Goal: Task Accomplishment & Management: Manage account settings

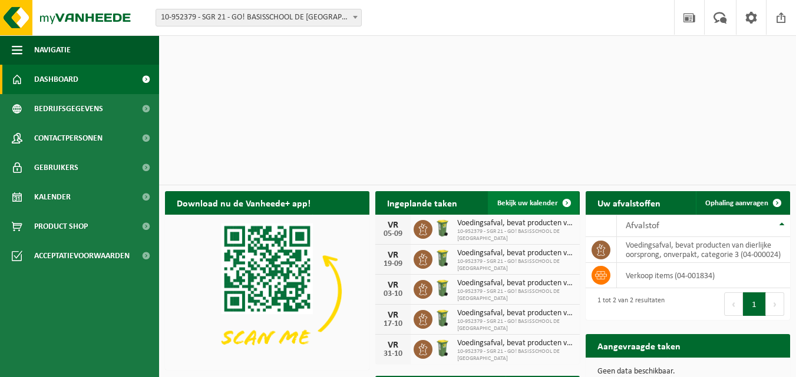
click at [567, 191] on span at bounding box center [567, 203] width 24 height 24
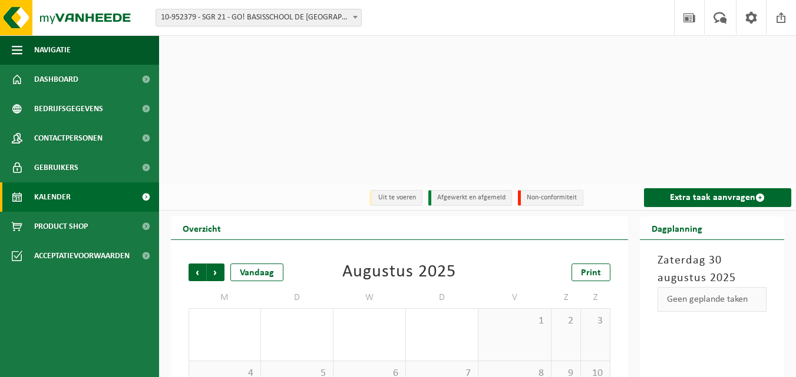
scroll to position [59, 0]
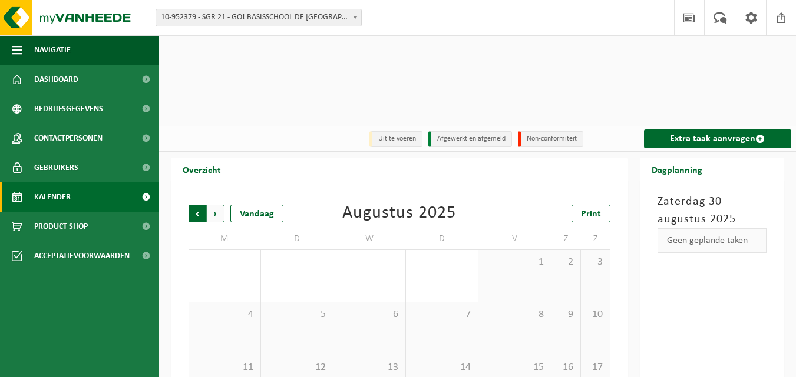
click at [213, 205] on span "Volgende" at bounding box center [216, 214] width 18 height 18
click at [215, 205] on span "Volgende" at bounding box center [216, 214] width 18 height 18
click at [199, 205] on span "Vorige" at bounding box center [197, 214] width 18 height 18
click at [215, 205] on span "Volgende" at bounding box center [216, 214] width 18 height 18
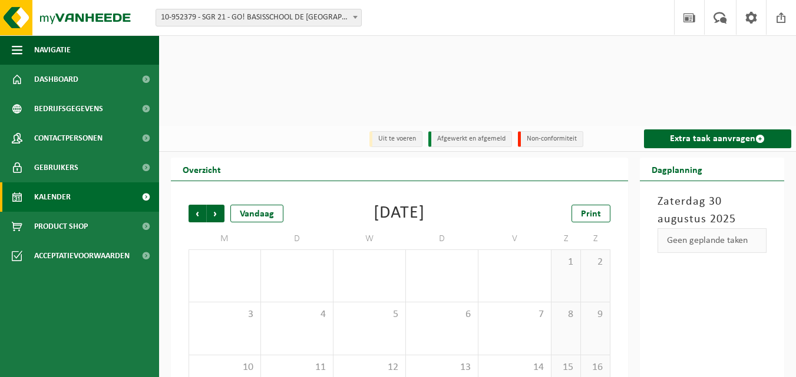
click at [215, 205] on span "Volgende" at bounding box center [216, 214] width 18 height 18
click at [194, 205] on span "Vorige" at bounding box center [197, 214] width 18 height 18
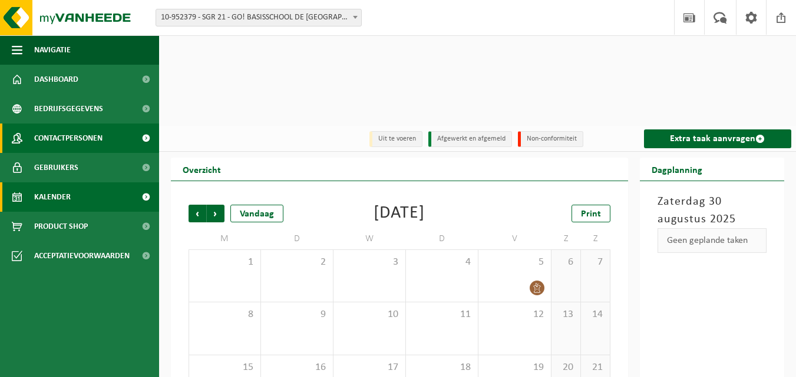
click at [91, 147] on span "Contactpersonen" at bounding box center [68, 138] width 68 height 29
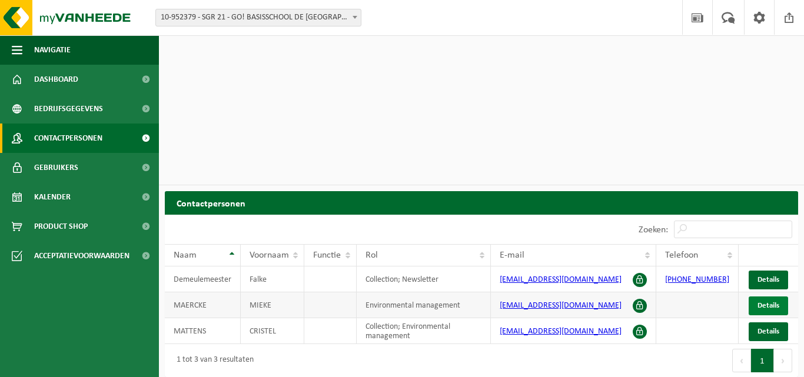
click at [777, 297] on link "Details" at bounding box center [768, 306] width 39 height 19
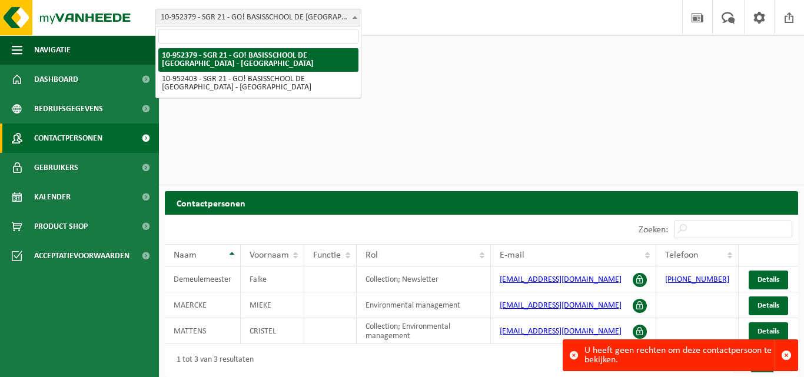
click at [359, 16] on span at bounding box center [355, 16] width 12 height 15
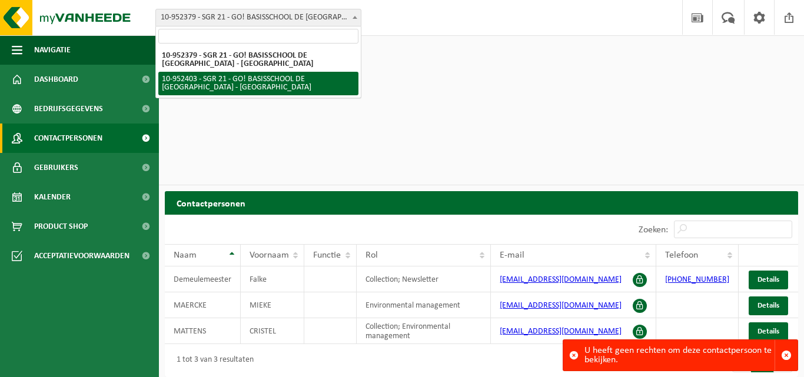
select select "143358"
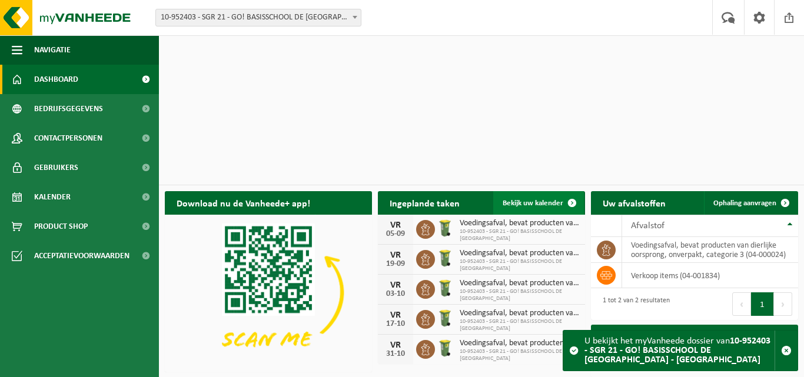
click at [568, 191] on span at bounding box center [573, 203] width 24 height 24
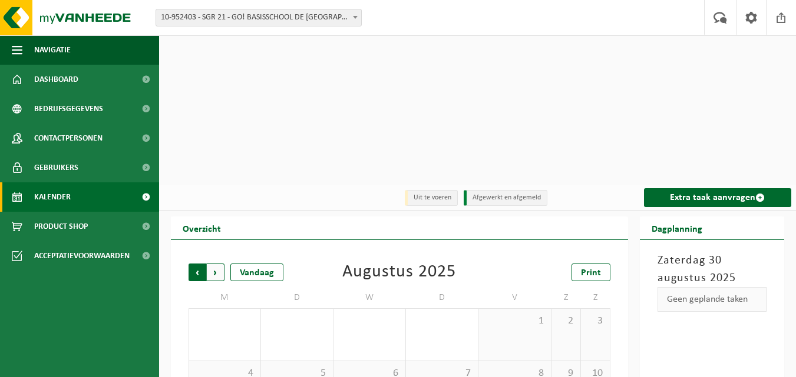
click at [216, 264] on span "Volgende" at bounding box center [216, 273] width 18 height 18
click at [523, 315] on span "5" at bounding box center [514, 321] width 60 height 13
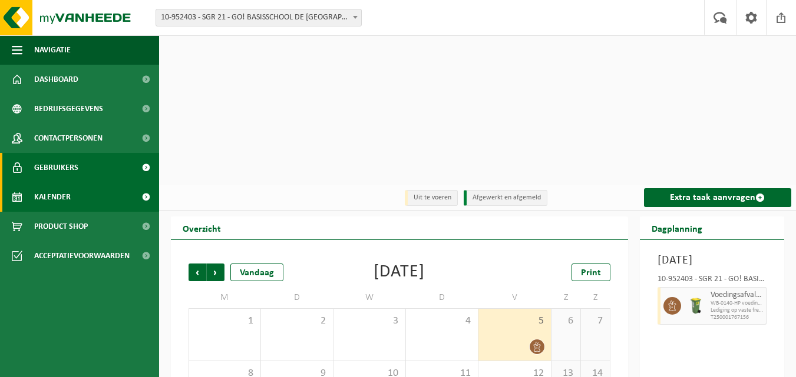
click at [61, 168] on span "Gebruikers" at bounding box center [56, 167] width 44 height 29
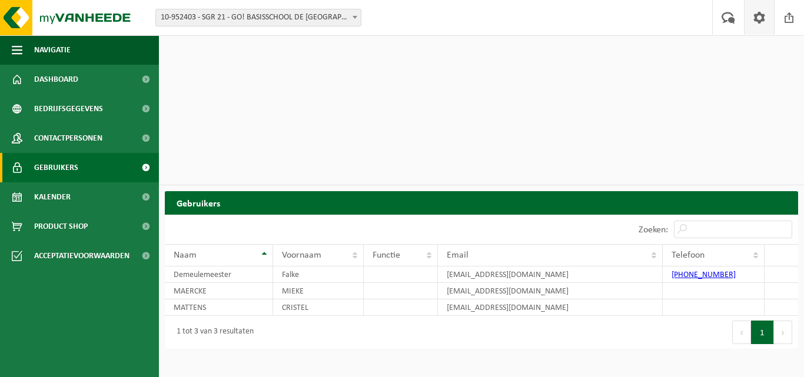
click at [758, 18] on span at bounding box center [760, 17] width 18 height 35
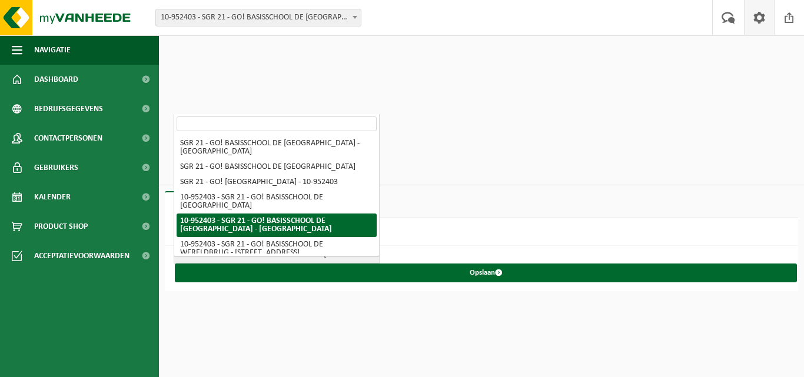
click at [366, 247] on span "10-952403 - SGR 21 - GO! BASISSCHOOL DE [GEOGRAPHIC_DATA] - [GEOGRAPHIC_DATA]" at bounding box center [276, 255] width 205 height 16
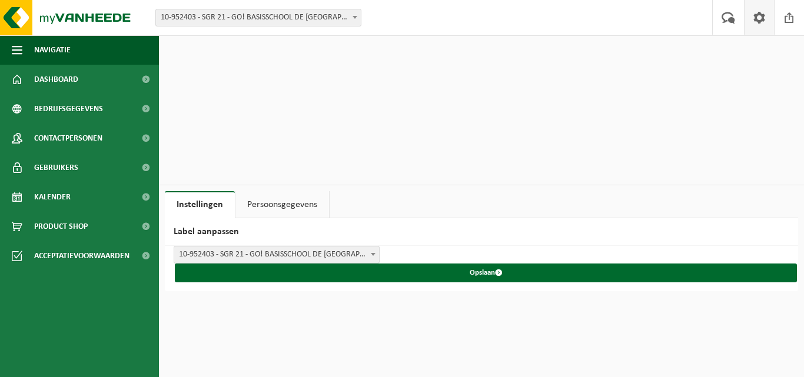
click at [490, 218] on h2 "Label aanpassen" at bounding box center [482, 232] width 634 height 28
click at [304, 191] on link "Persoonsgegevens" at bounding box center [283, 204] width 94 height 27
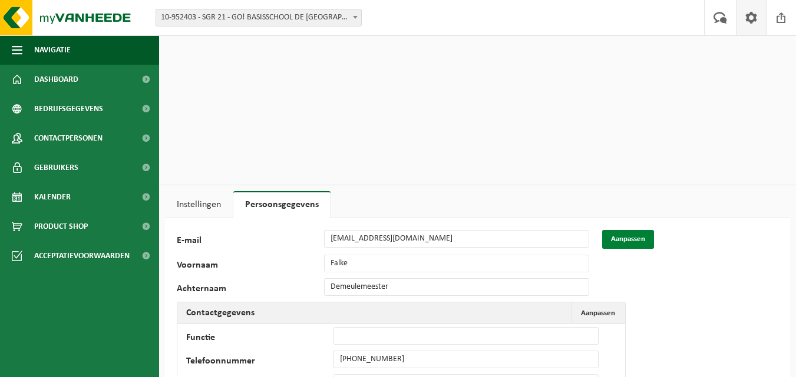
click at [634, 230] on button "Aanpassen" at bounding box center [628, 239] width 52 height 19
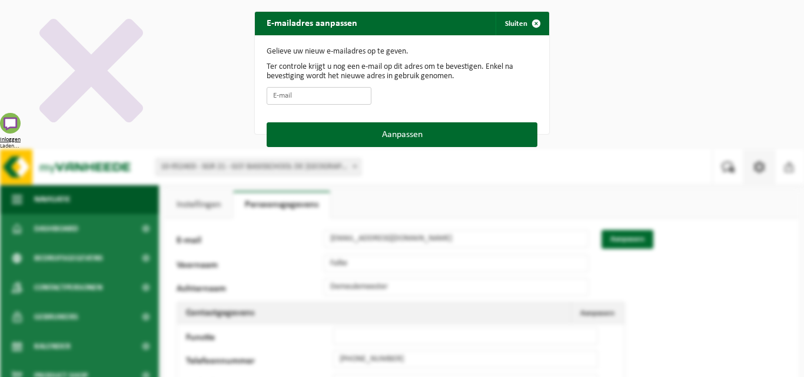
click at [287, 100] on input "E-mail" at bounding box center [319, 96] width 105 height 18
type input "fransiska.vernieuwe@dewereldbrug.eu"
click at [531, 21] on span "button" at bounding box center [537, 24] width 24 height 24
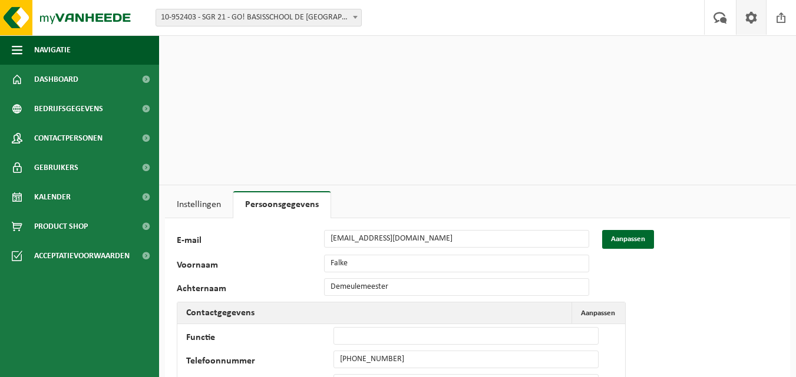
click at [208, 191] on link "Instellingen" at bounding box center [199, 204] width 68 height 27
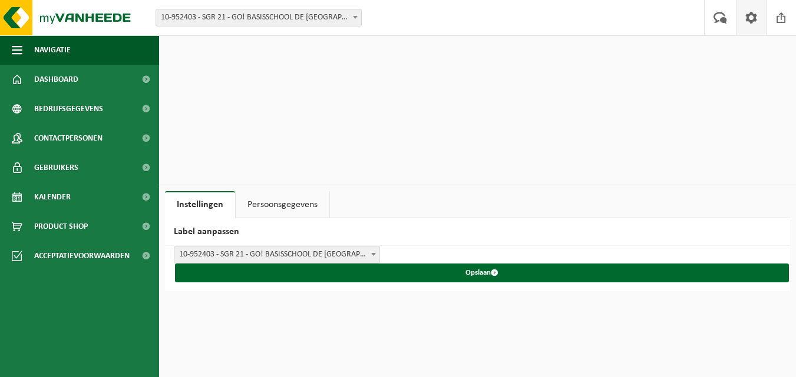
click at [304, 191] on link "Persoonsgegevens" at bounding box center [283, 204] width 94 height 27
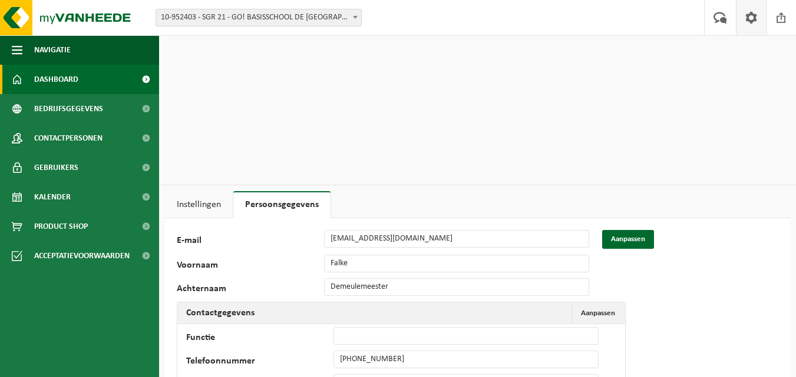
click at [47, 75] on span "Dashboard" at bounding box center [56, 79] width 44 height 29
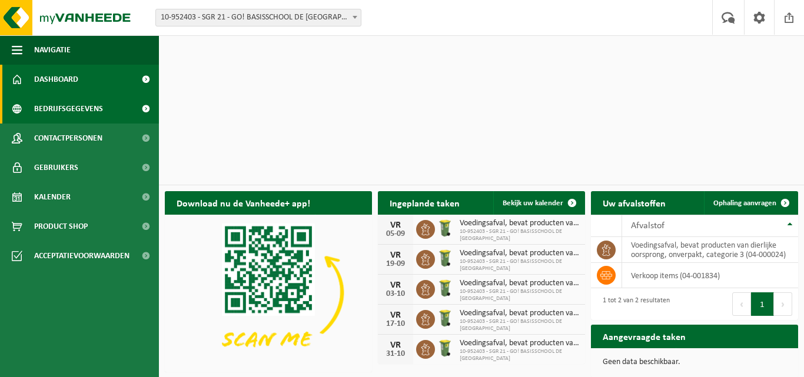
click at [65, 111] on span "Bedrijfsgegevens" at bounding box center [68, 108] width 69 height 29
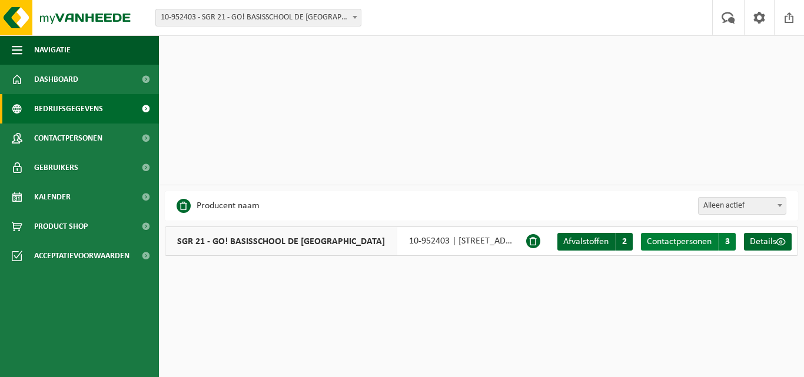
click at [724, 233] on span "3" at bounding box center [727, 242] width 18 height 18
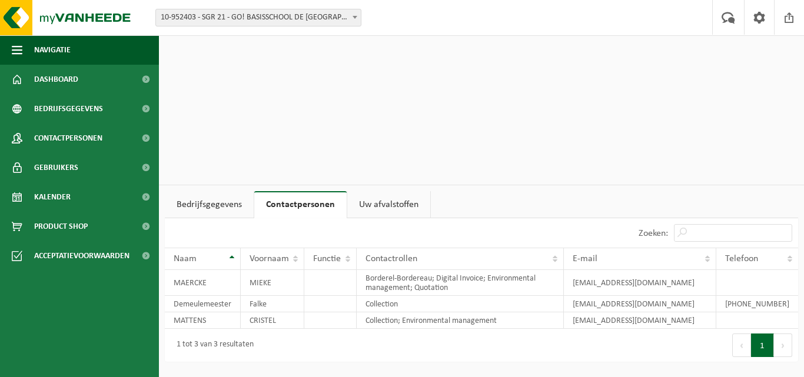
click at [211, 191] on link "Bedrijfsgegevens" at bounding box center [209, 204] width 89 height 27
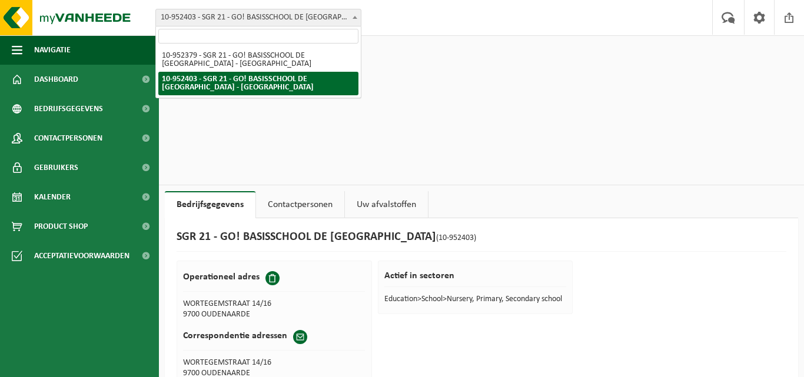
click at [351, 17] on span at bounding box center [355, 16] width 12 height 15
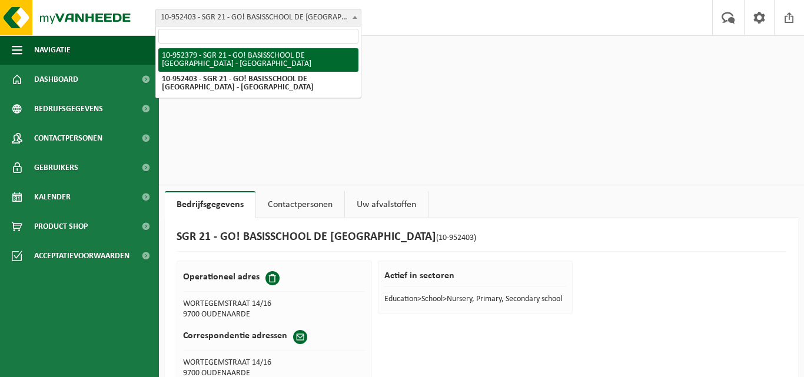
select select "143353"
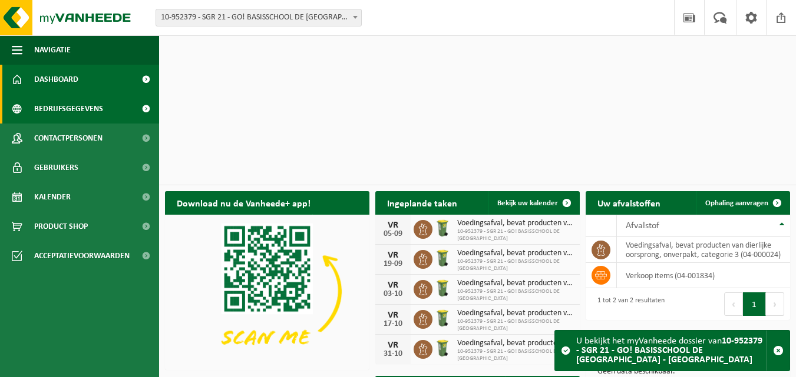
click at [81, 114] on span "Bedrijfsgegevens" at bounding box center [68, 108] width 69 height 29
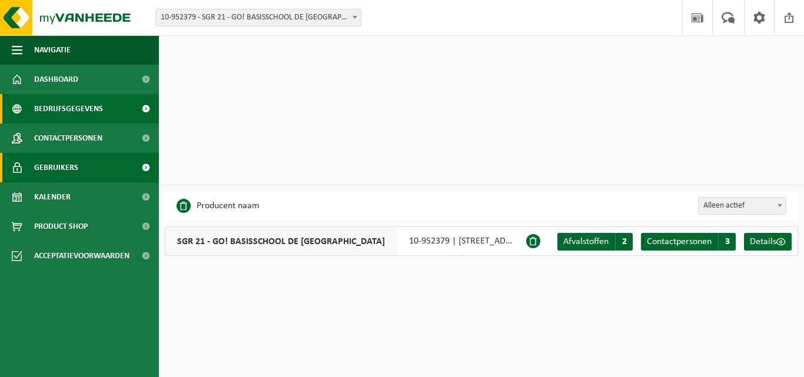
click at [71, 163] on span "Gebruikers" at bounding box center [56, 167] width 44 height 29
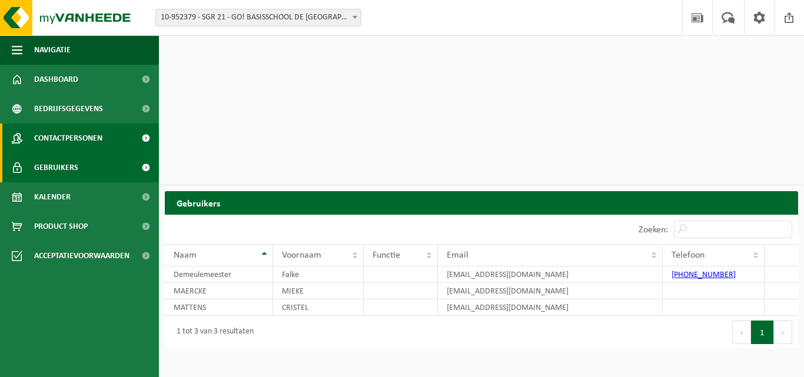
click at [78, 140] on span "Contactpersonen" at bounding box center [68, 138] width 68 height 29
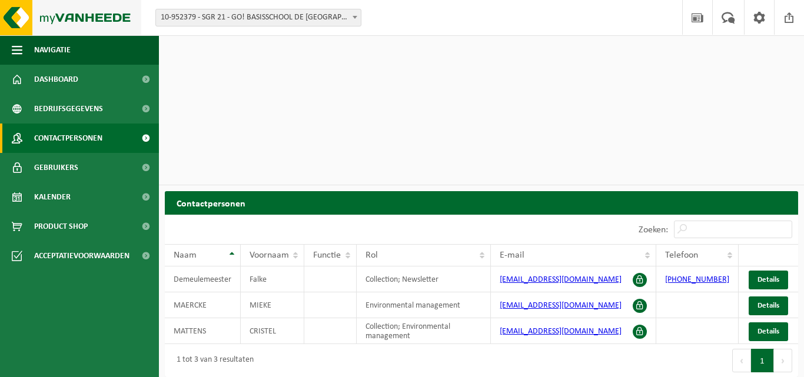
click at [19, 22] on img at bounding box center [70, 17] width 141 height 35
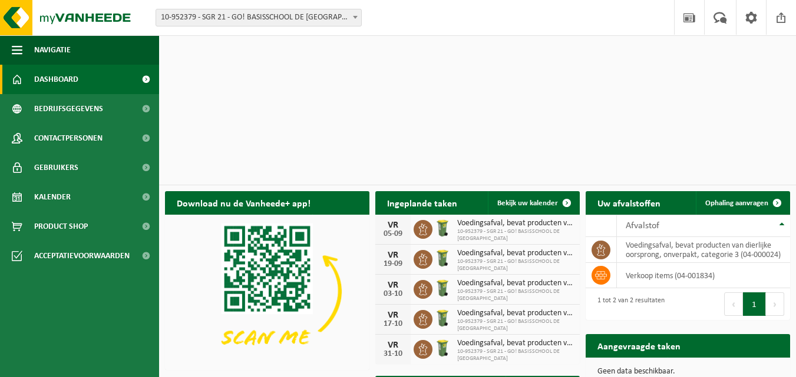
drag, startPoint x: 231, startPoint y: 21, endPoint x: 204, endPoint y: 34, distance: 29.5
click at [204, 34] on div "Vestiging: 10-952379 - SGR 21 - GO! BASISSCHOOL DE [GEOGRAPHIC_DATA] - [GEOGRAP…" at bounding box center [398, 18] width 796 height 36
click at [783, 20] on span at bounding box center [781, 17] width 18 height 35
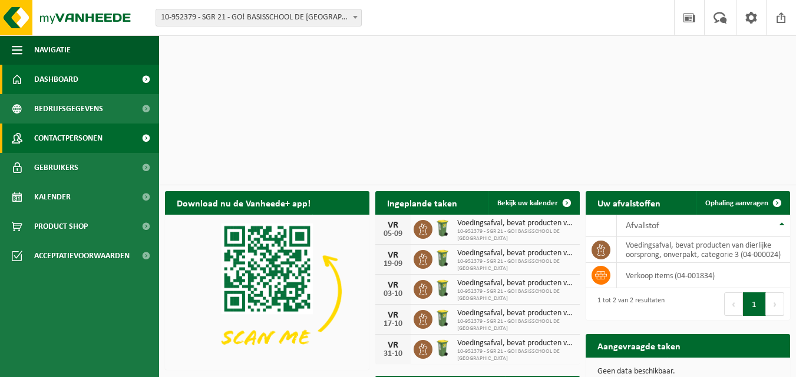
click at [95, 140] on span "Contactpersonen" at bounding box center [68, 138] width 68 height 29
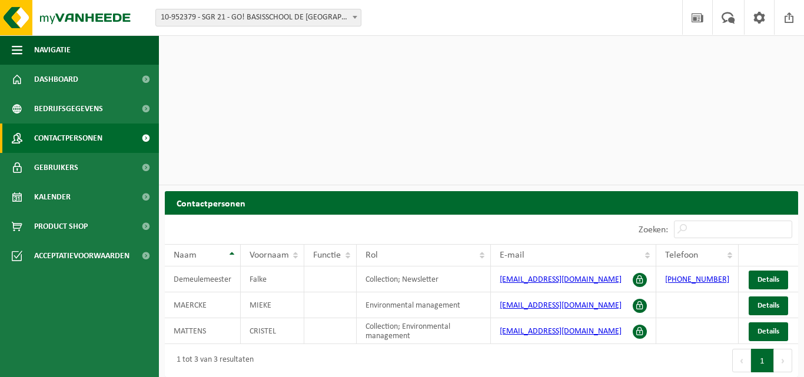
click at [77, 163] on span "Gebruikers" at bounding box center [56, 167] width 44 height 29
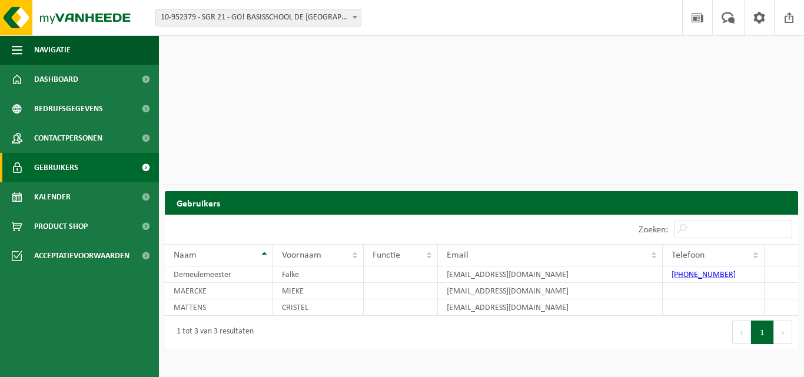
click at [166, 15] on span "10-952379 - SGR 21 - GO! BASISSCHOOL DE [GEOGRAPHIC_DATA] - [GEOGRAPHIC_DATA]" at bounding box center [258, 17] width 205 height 16
drag, startPoint x: 188, startPoint y: 54, endPoint x: 350, endPoint y: 23, distance: 164.8
click at [399, 23] on div "Vestiging: 10-952379 - SGR 21 - GO! BASISSCHOOL DE WERELDBRUG - OUDENAARDE 10-9…" at bounding box center [402, 18] width 804 height 36
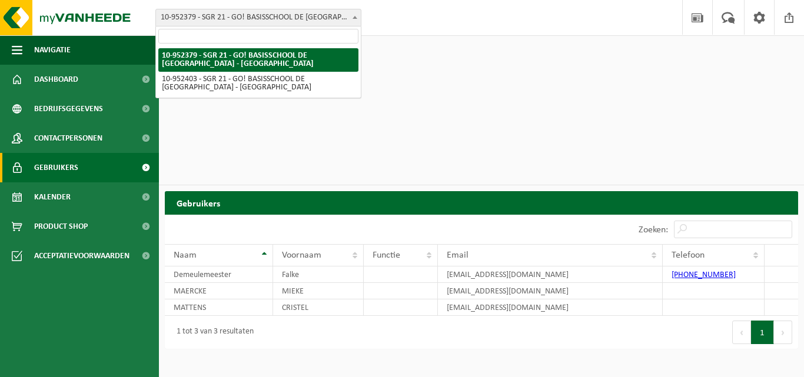
drag, startPoint x: 162, startPoint y: 15, endPoint x: 217, endPoint y: 22, distance: 55.2
click at [217, 22] on span "10-952379 - SGR 21 - GO! BASISSCHOOL DE [GEOGRAPHIC_DATA] - [GEOGRAPHIC_DATA]" at bounding box center [258, 17] width 205 height 16
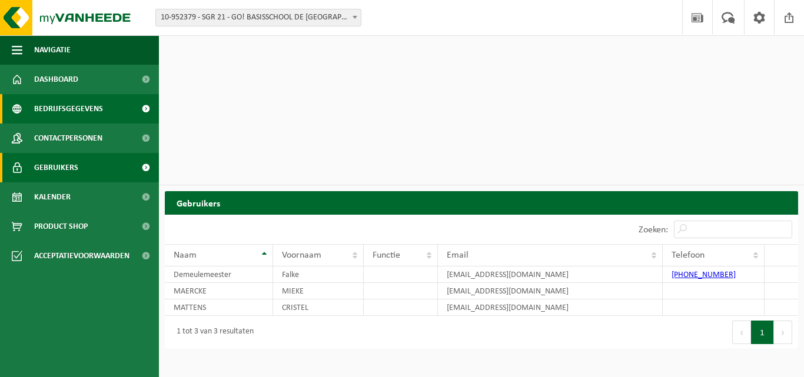
click at [65, 116] on span "Bedrijfsgegevens" at bounding box center [68, 108] width 69 height 29
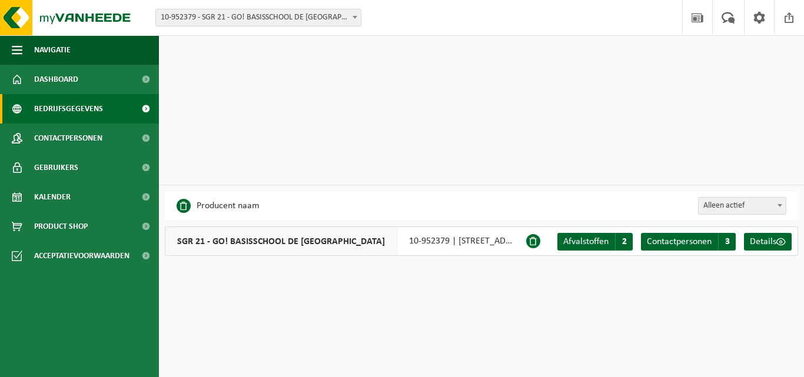
click at [250, 24] on span "10-952379 - SGR 21 - GO! BASISSCHOOL DE [GEOGRAPHIC_DATA] - [GEOGRAPHIC_DATA]" at bounding box center [258, 17] width 205 height 16
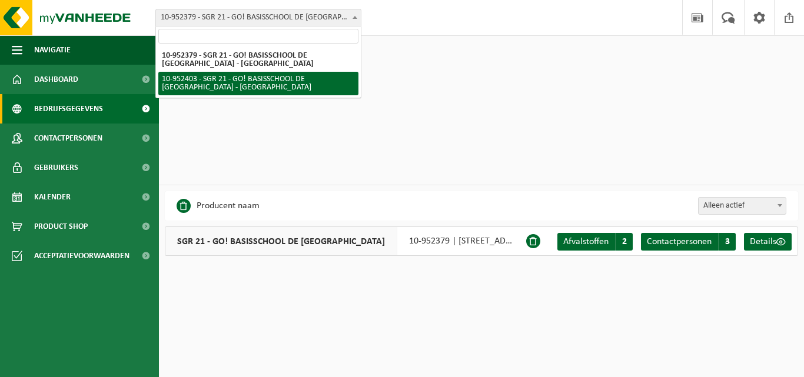
select select "143358"
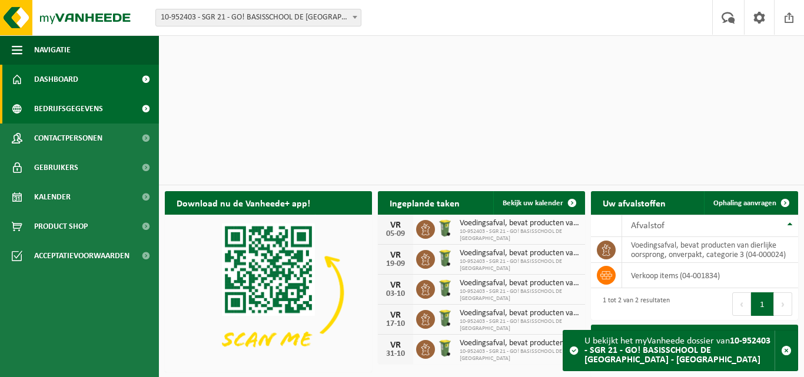
click at [82, 114] on span "Bedrijfsgegevens" at bounding box center [68, 108] width 69 height 29
